Goal: Transaction & Acquisition: Pay Your Bill

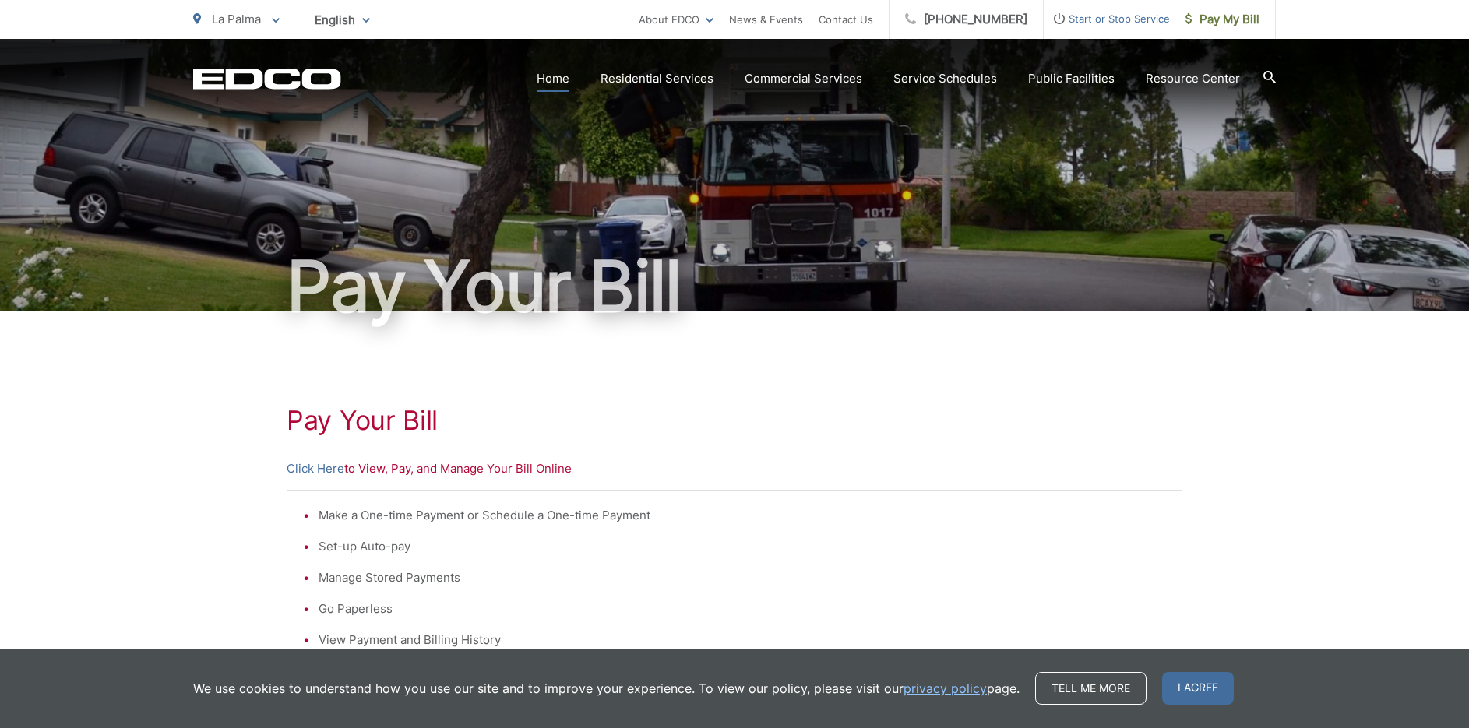
click at [560, 81] on link "Home" at bounding box center [553, 78] width 33 height 19
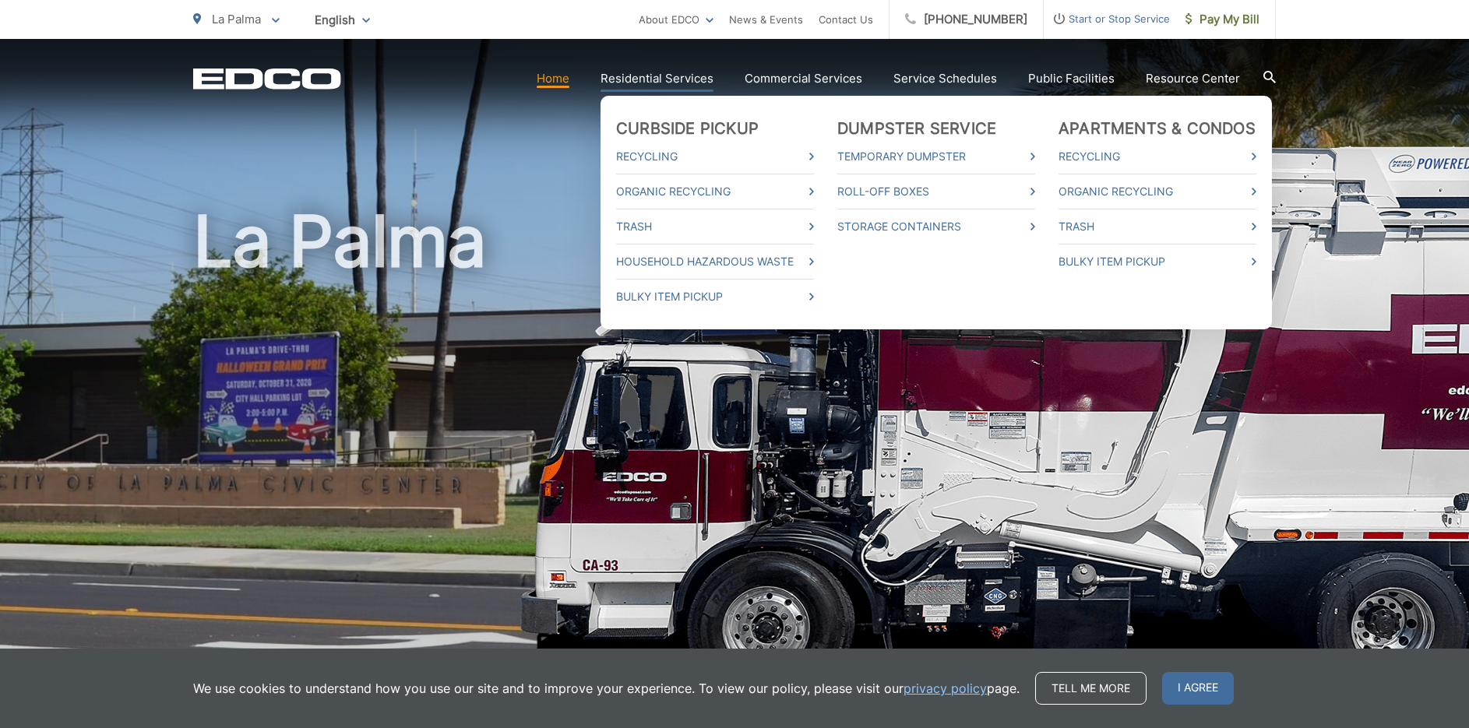
click at [672, 79] on link "Residential Services" at bounding box center [657, 78] width 113 height 19
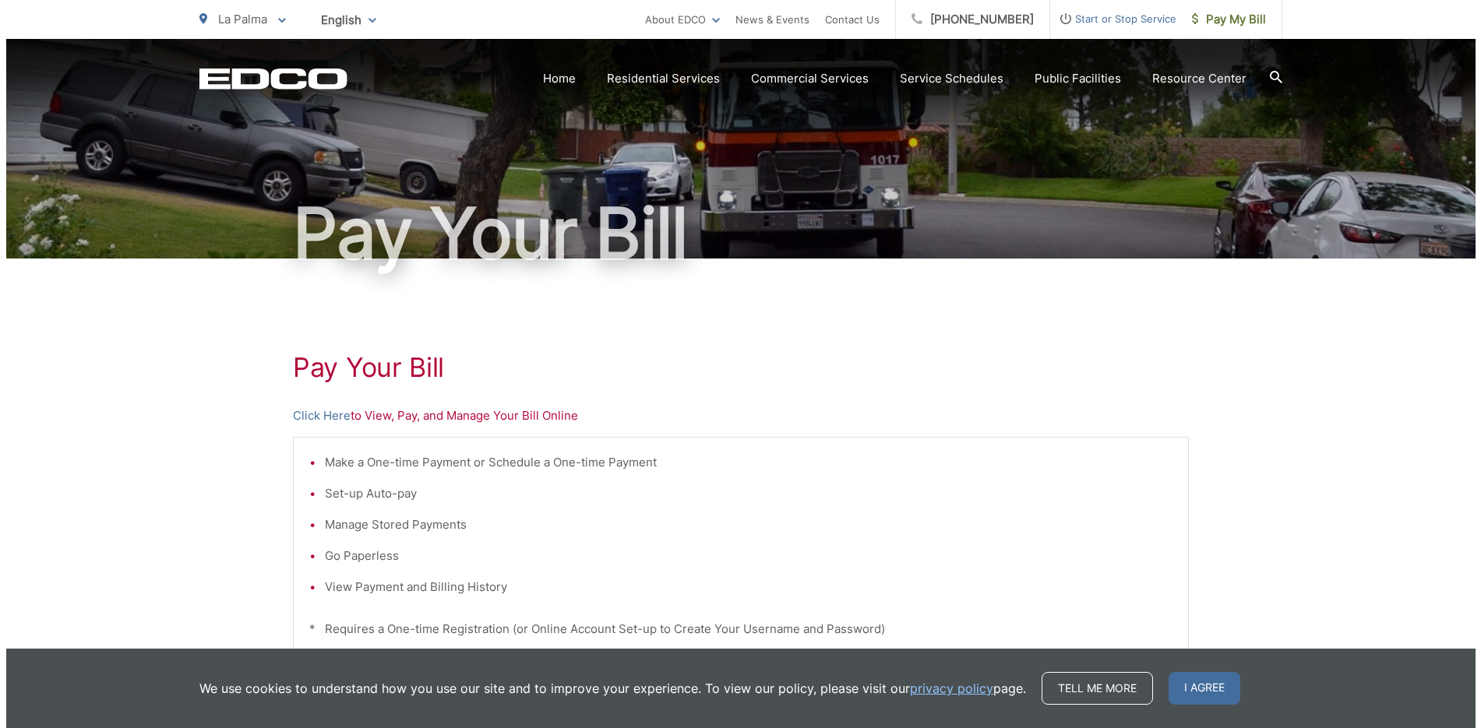
scroll to position [156, 0]
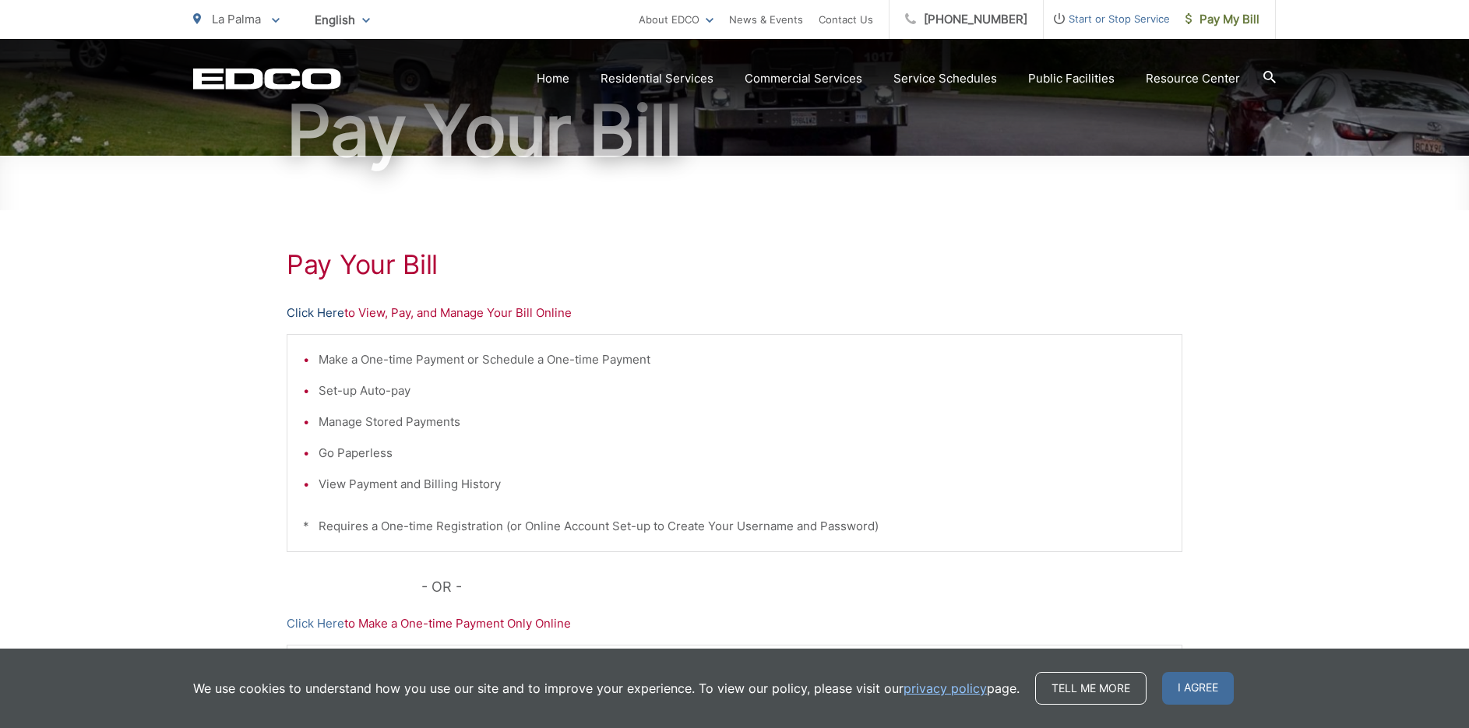
click at [331, 313] on link "Click Here" at bounding box center [316, 313] width 58 height 19
click at [316, 312] on link "Click Here" at bounding box center [316, 313] width 58 height 19
click at [278, 20] on icon at bounding box center [276, 20] width 8 height 5
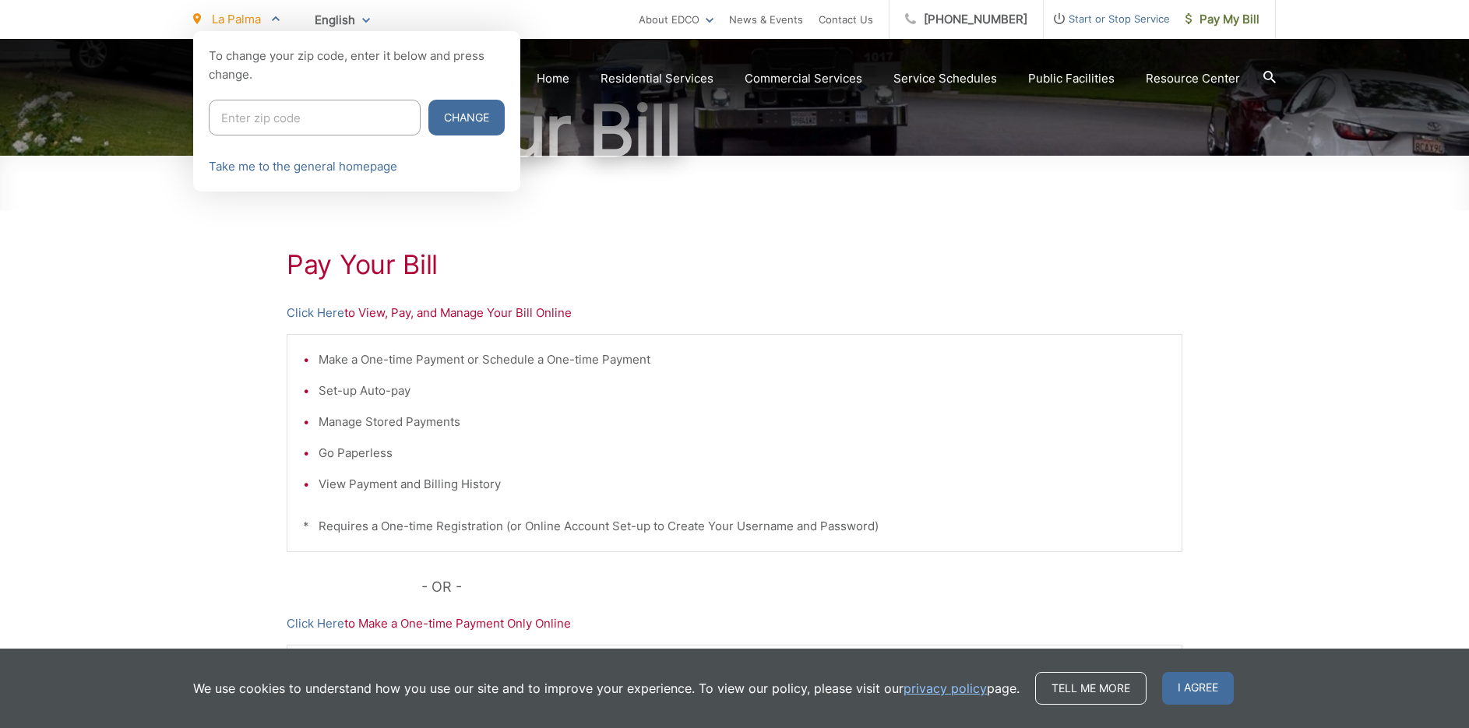
click at [274, 114] on input "Enter zip code" at bounding box center [315, 118] width 212 height 36
type input "92021"
click at [455, 120] on button "Change" at bounding box center [466, 118] width 76 height 36
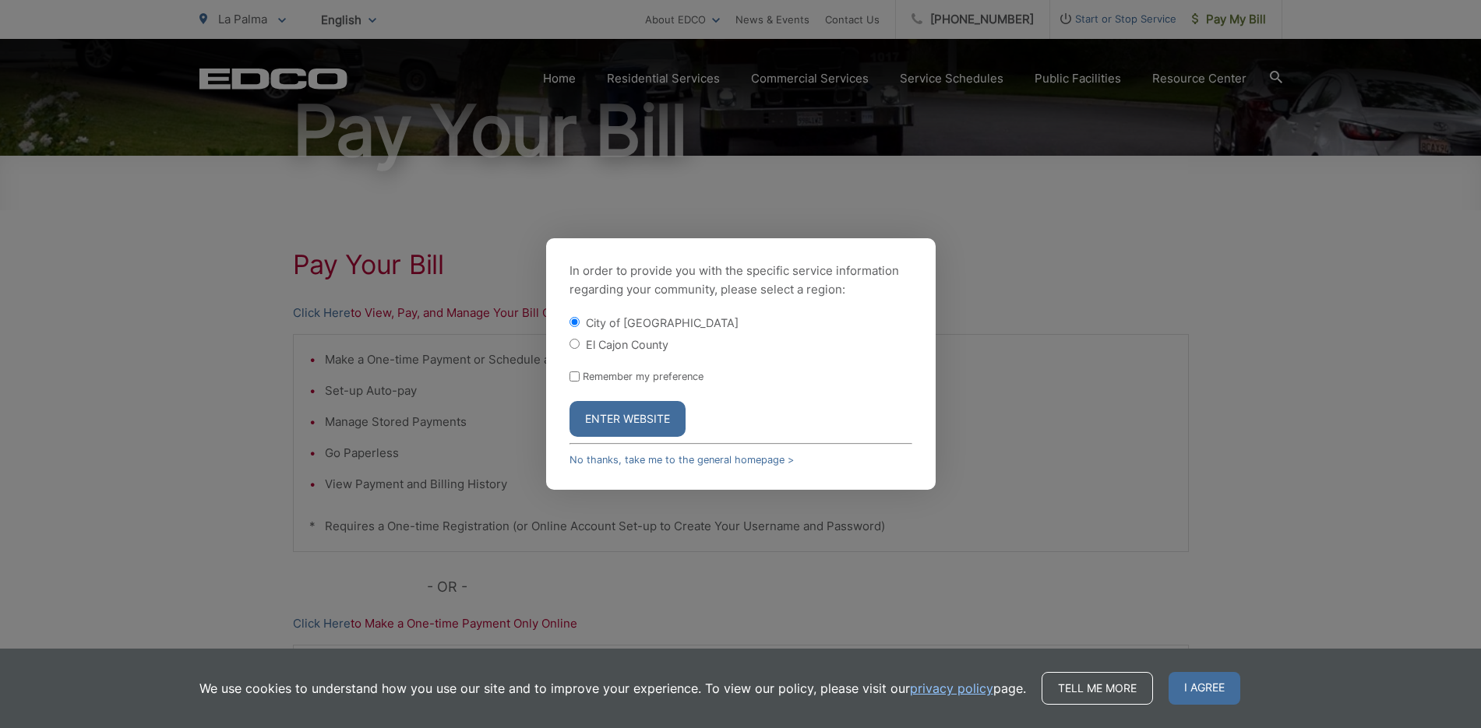
click at [575, 344] on input "El Cajon County" at bounding box center [574, 344] width 10 height 10
radio input "true"
click at [618, 422] on button "Enter Website" at bounding box center [627, 419] width 116 height 36
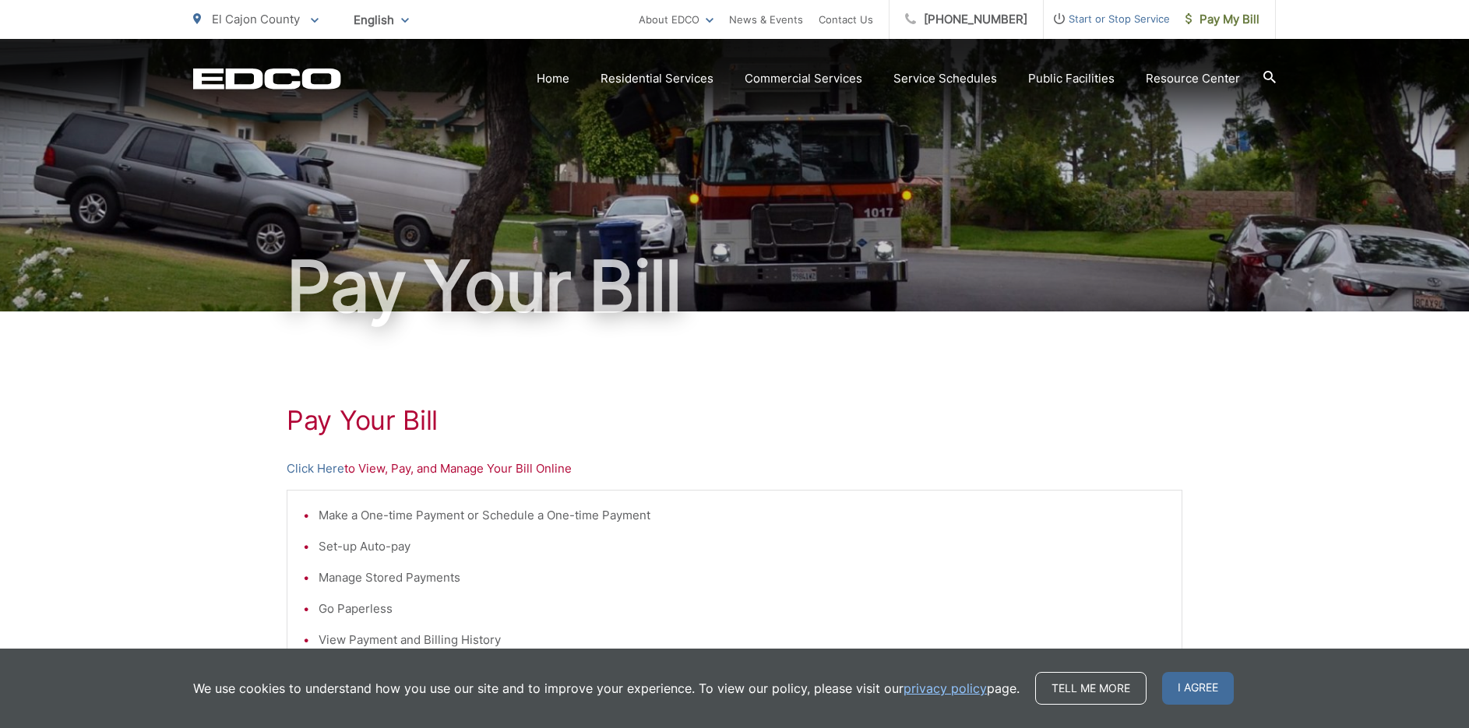
click at [375, 471] on p "Click Here to View, Pay, and Manage Your Bill Online" at bounding box center [735, 469] width 896 height 19
click at [319, 466] on link "Click Here" at bounding box center [316, 469] width 58 height 19
